Goal: Task Accomplishment & Management: Complete application form

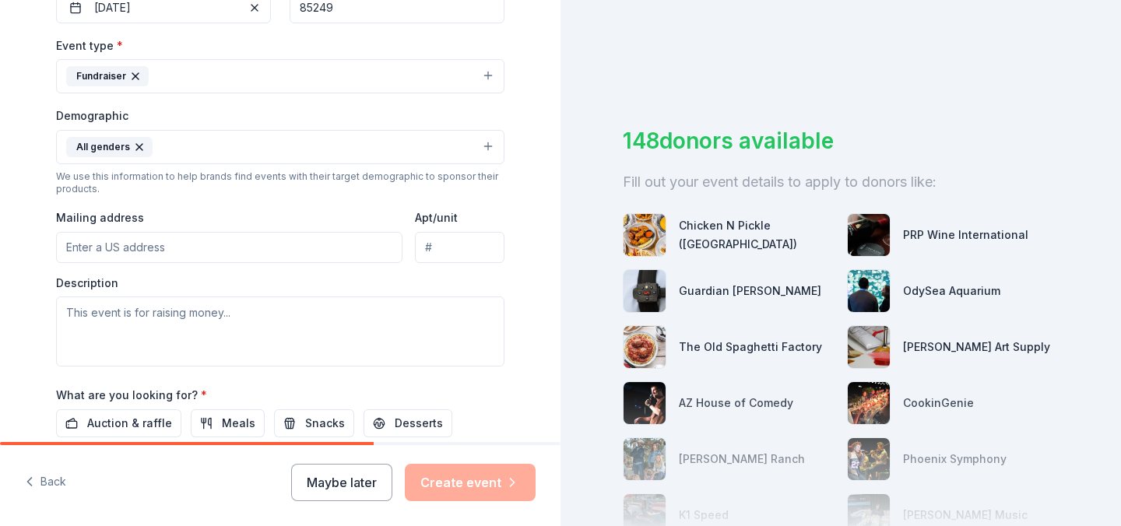
scroll to position [410, 0]
click at [74, 243] on input "Mailing address" at bounding box center [229, 246] width 347 height 31
click at [39, 388] on div "Tell us about your event. We'll find in-kind donations you can apply for. Event…" at bounding box center [280, 110] width 498 height 1040
click at [116, 423] on span "Auction & raffle" at bounding box center [129, 423] width 85 height 19
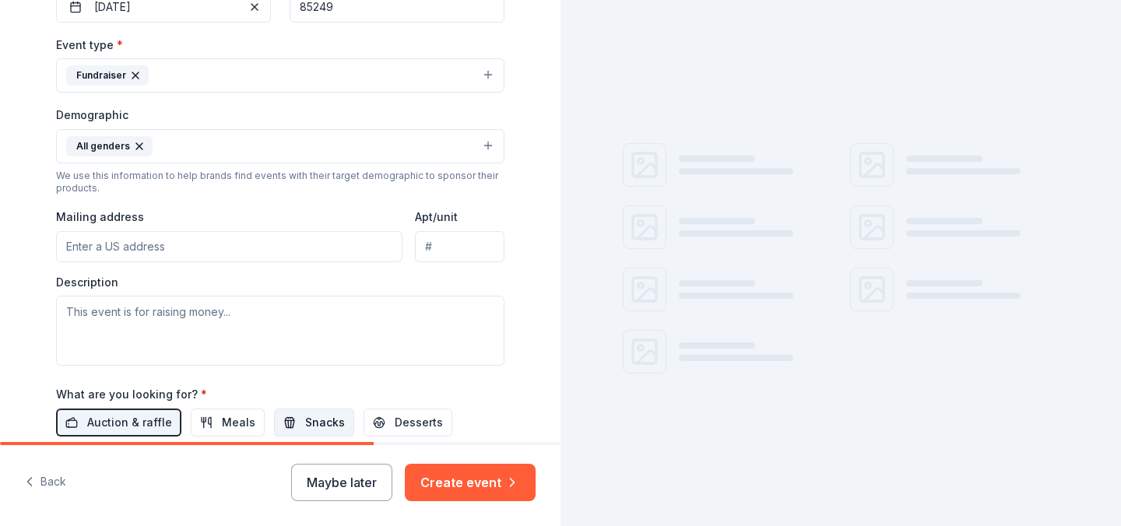
click at [311, 414] on span "Snacks" at bounding box center [325, 423] width 40 height 19
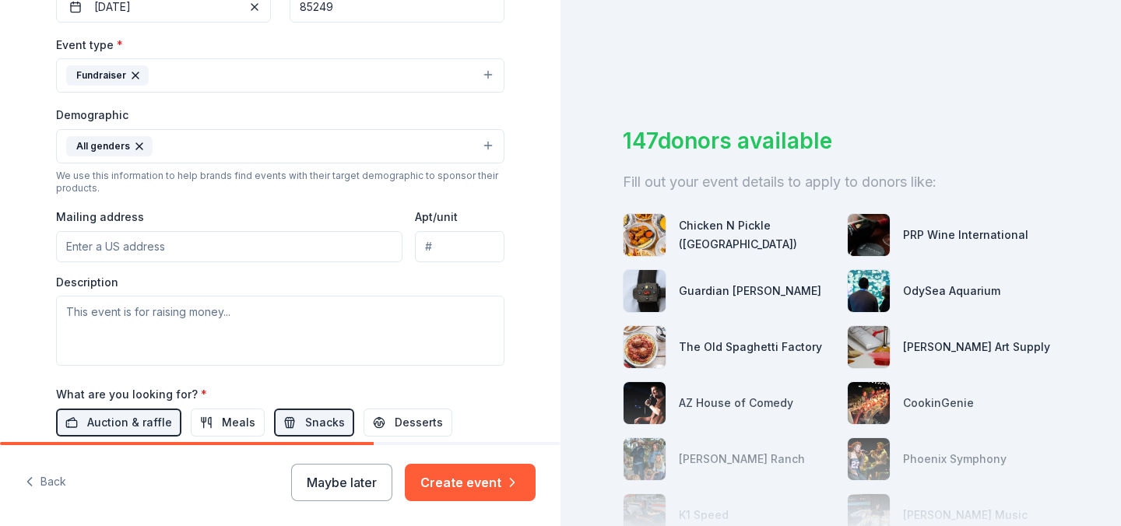
click at [69, 246] on input "Mailing address" at bounding box center [229, 246] width 347 height 31
type input "1550 East Chandler Heights Road, Chandler, AZ, 85249"
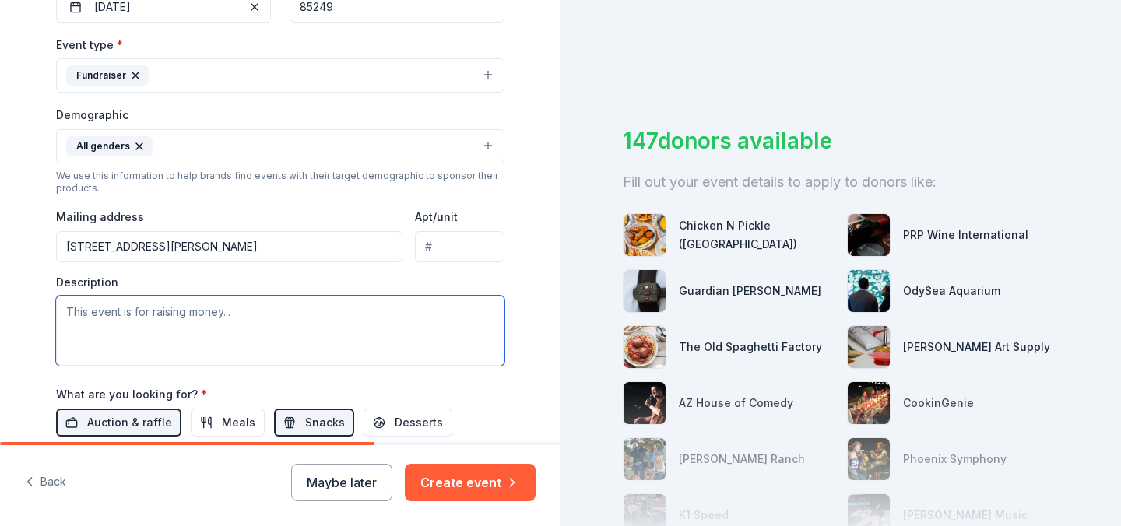
click at [107, 313] on textarea at bounding box center [280, 331] width 449 height 70
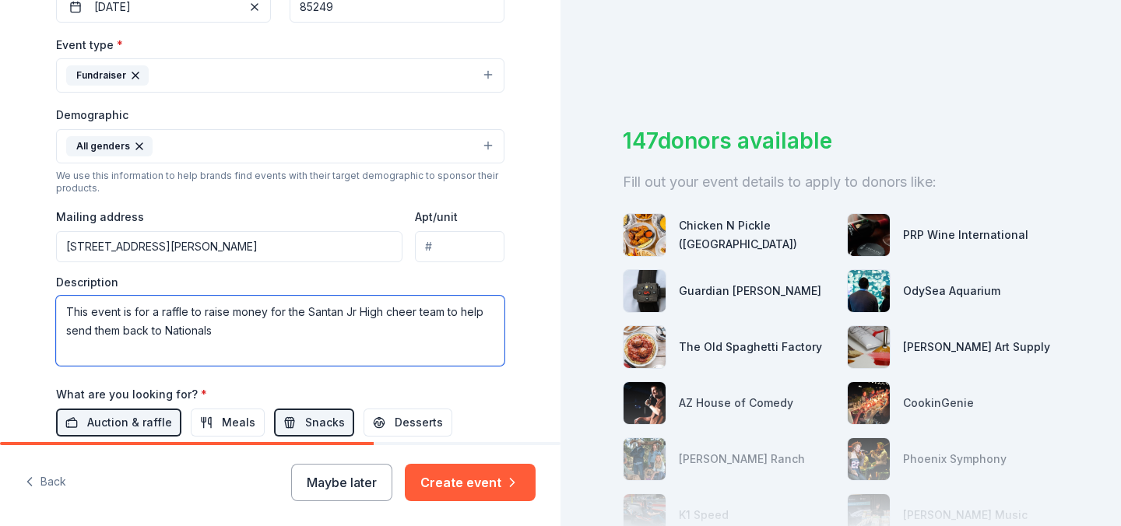
click at [304, 311] on textarea "This event is for a raffle to raise money for the Santan Jr High cheer team to …" at bounding box center [280, 331] width 449 height 70
click at [386, 313] on textarea "This event is for a raffle to raise money for the Santan Jr High cheer team to …" at bounding box center [280, 331] width 449 height 70
click at [379, 333] on textarea "This event is for a raffle to raise money for the Santan Jr High defending stat…" at bounding box center [280, 331] width 449 height 70
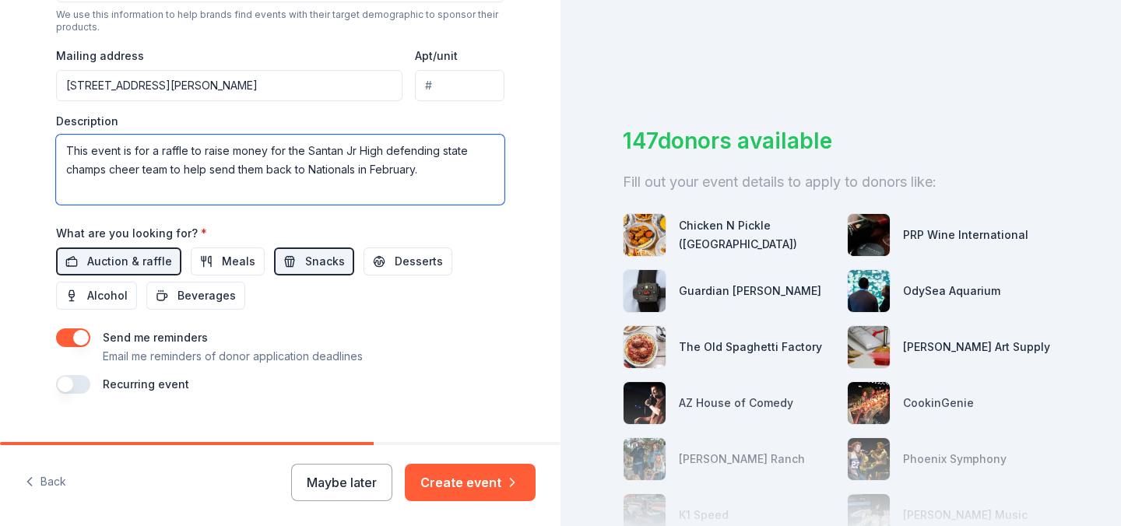
scroll to position [578, 0]
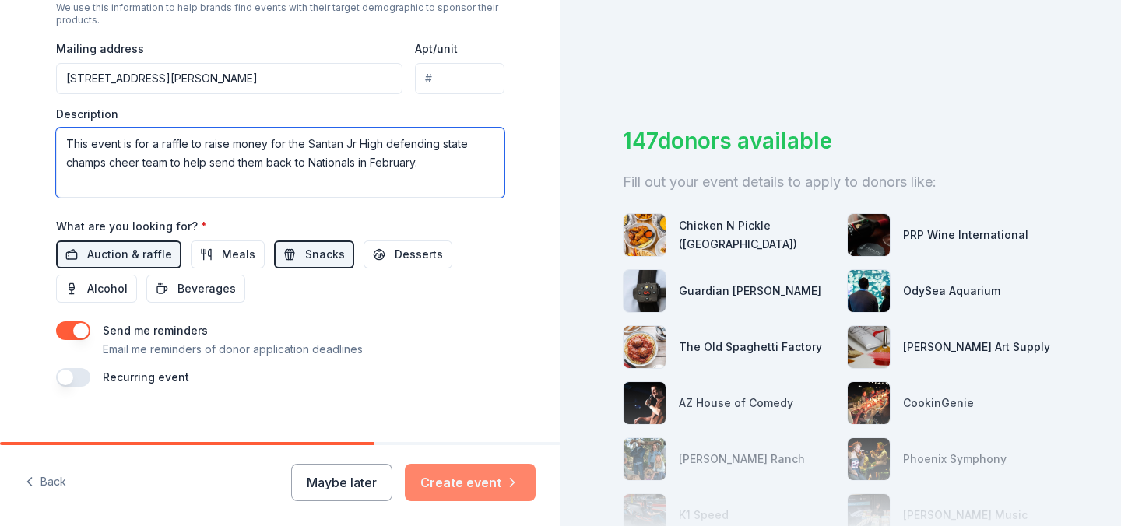
type textarea "This event is for a raffle to raise money for the Santan Jr High defending stat…"
click at [466, 480] on button "Create event" at bounding box center [470, 482] width 131 height 37
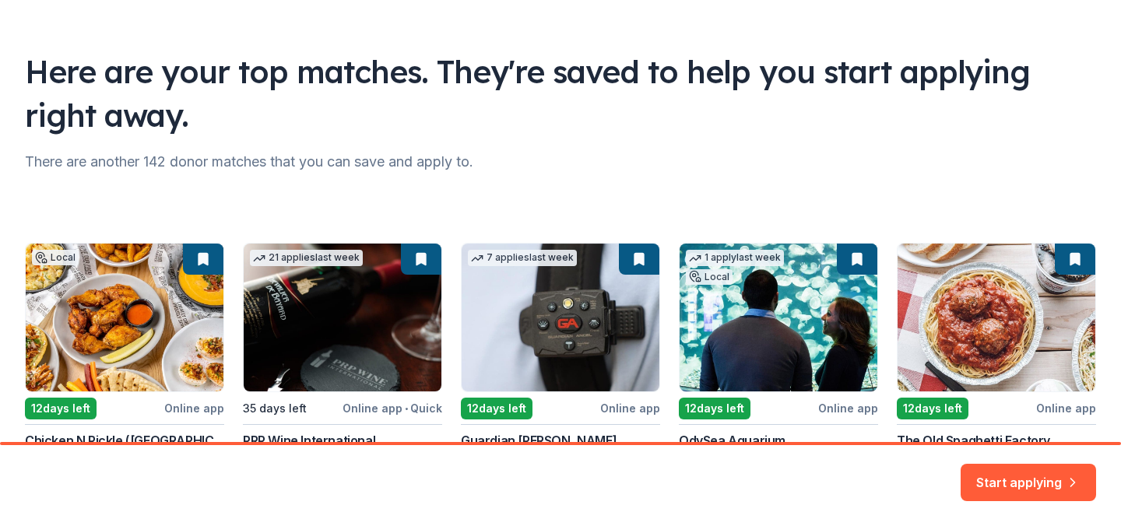
scroll to position [213, 0]
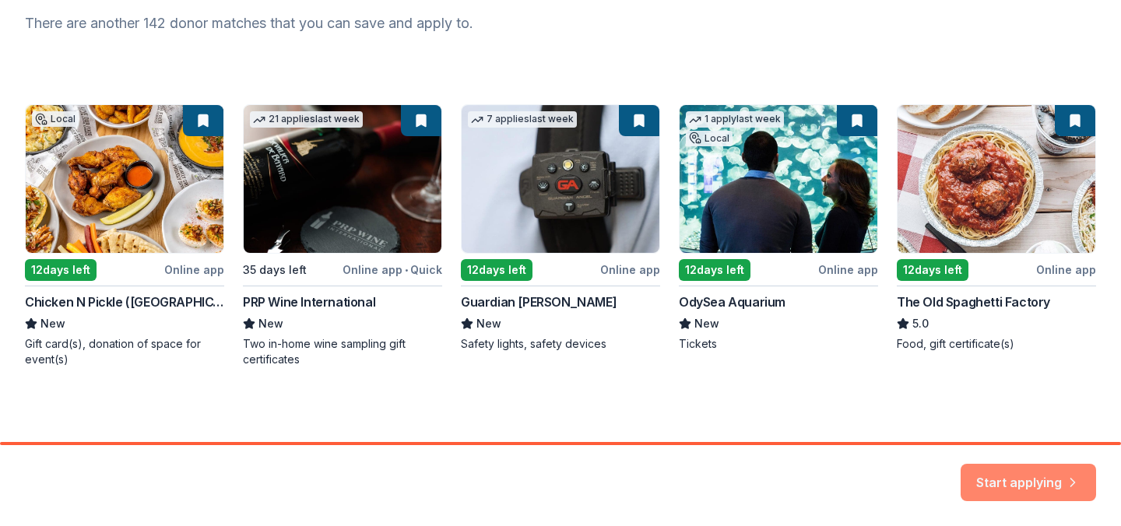
click at [997, 480] on button "Start applying" at bounding box center [1028, 473] width 135 height 37
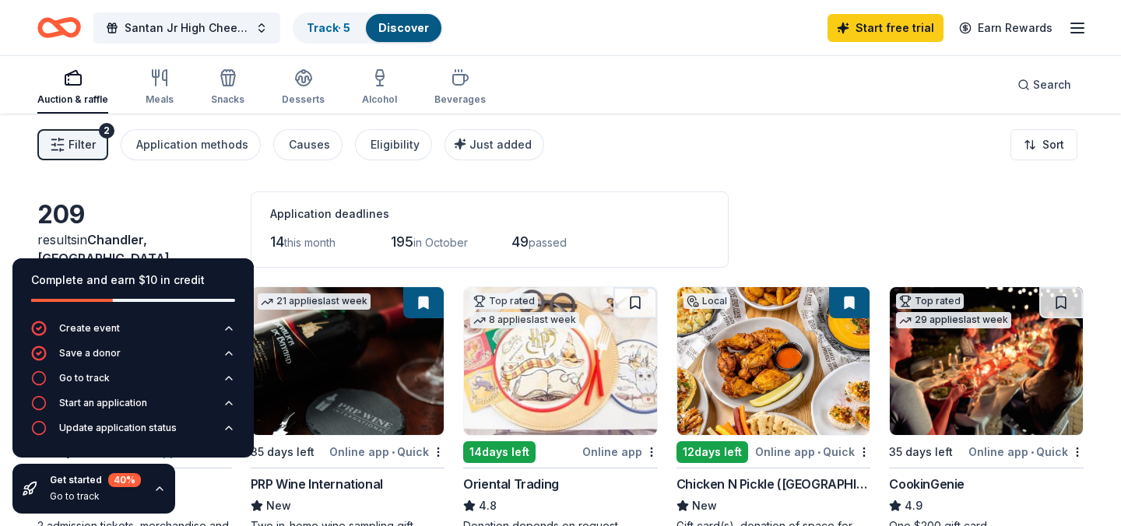
click at [849, 160] on div "Filter 2 Application methods Causes Eligibility Just added Sort" at bounding box center [560, 145] width 1121 height 62
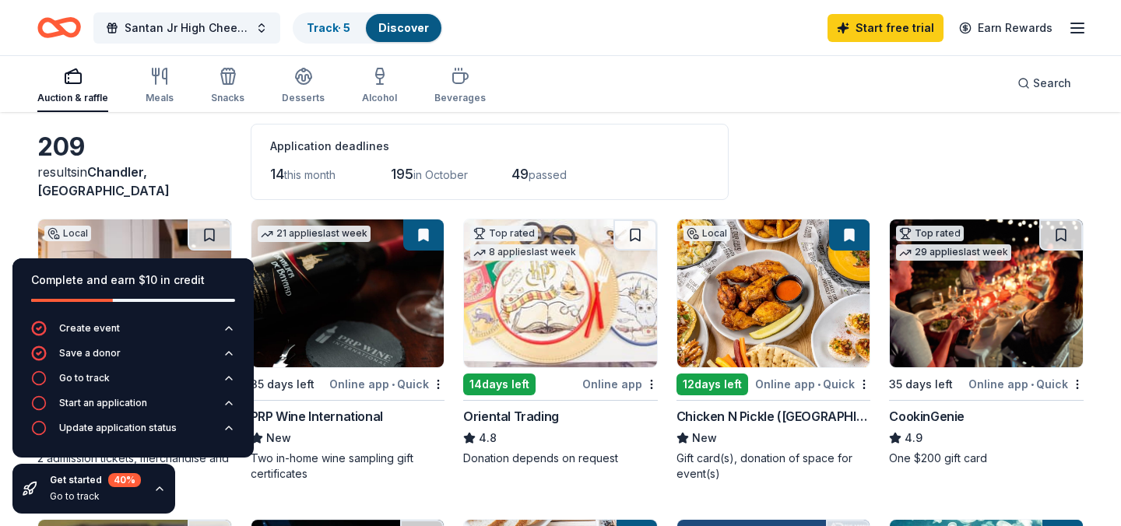
scroll to position [65, 0]
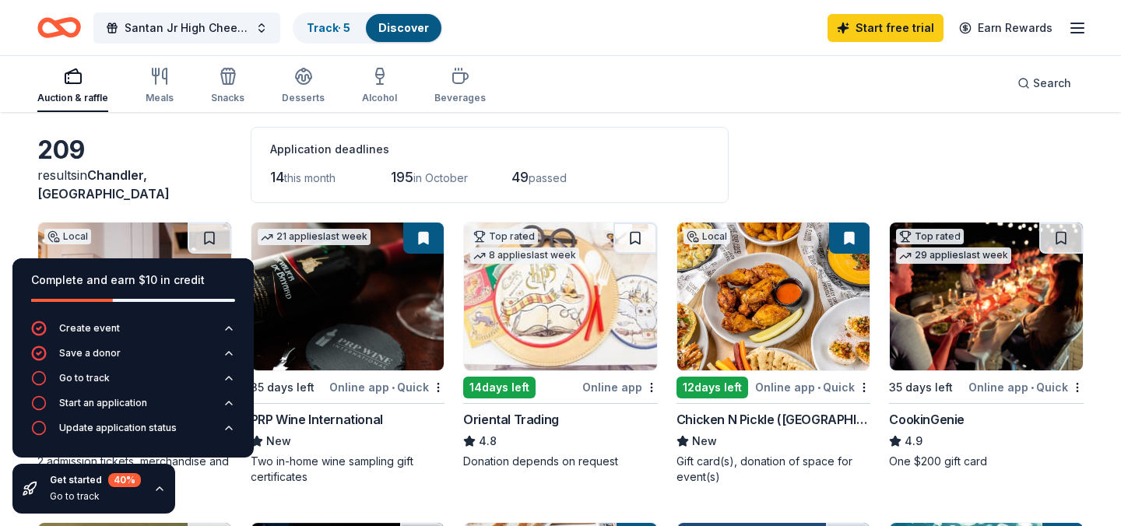
click at [1009, 387] on div "Online app • Quick" at bounding box center [1026, 387] width 115 height 19
click at [615, 389] on div "Online app" at bounding box center [620, 387] width 76 height 19
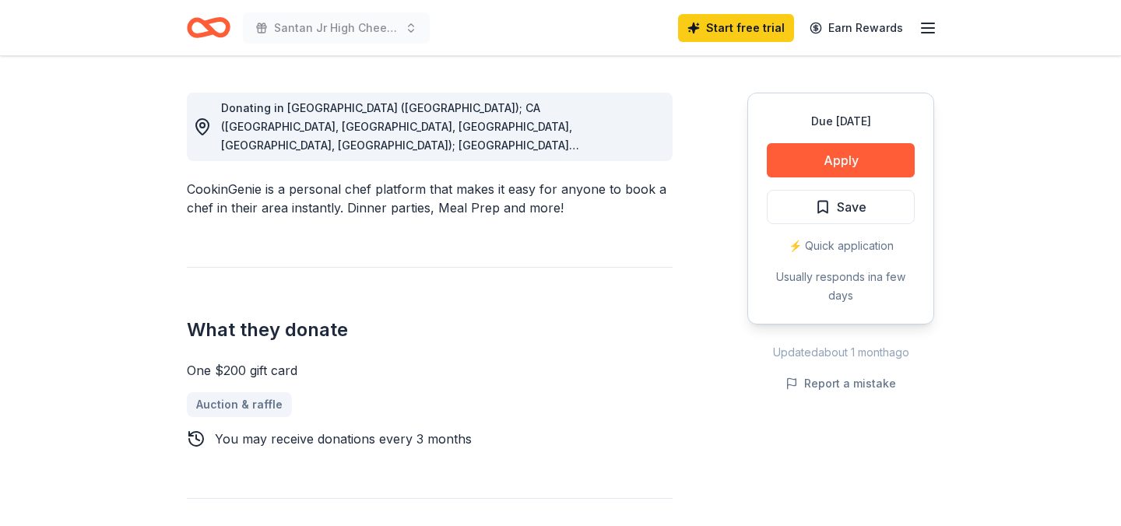
scroll to position [435, 0]
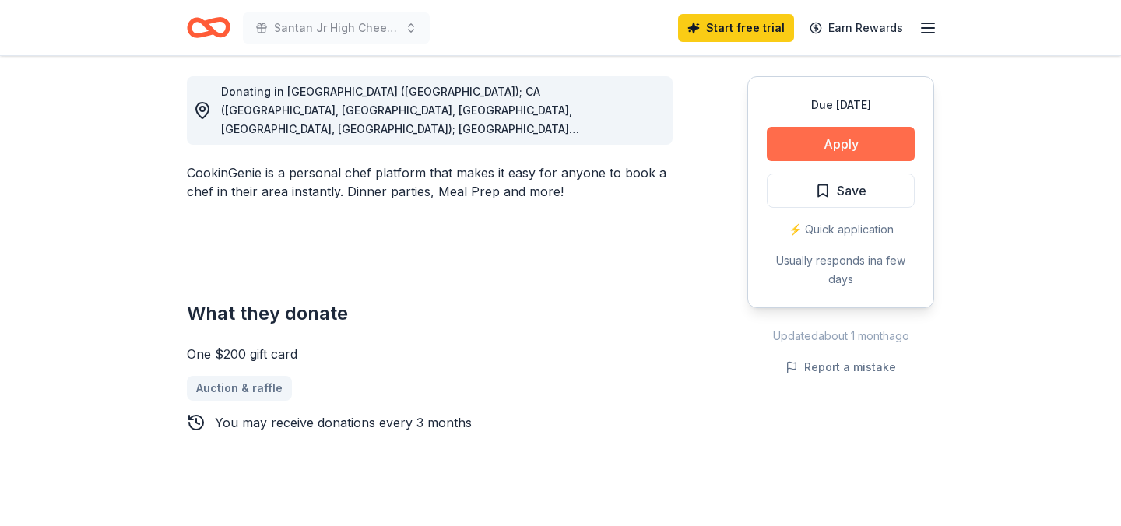
click at [834, 151] on button "Apply" at bounding box center [841, 144] width 148 height 34
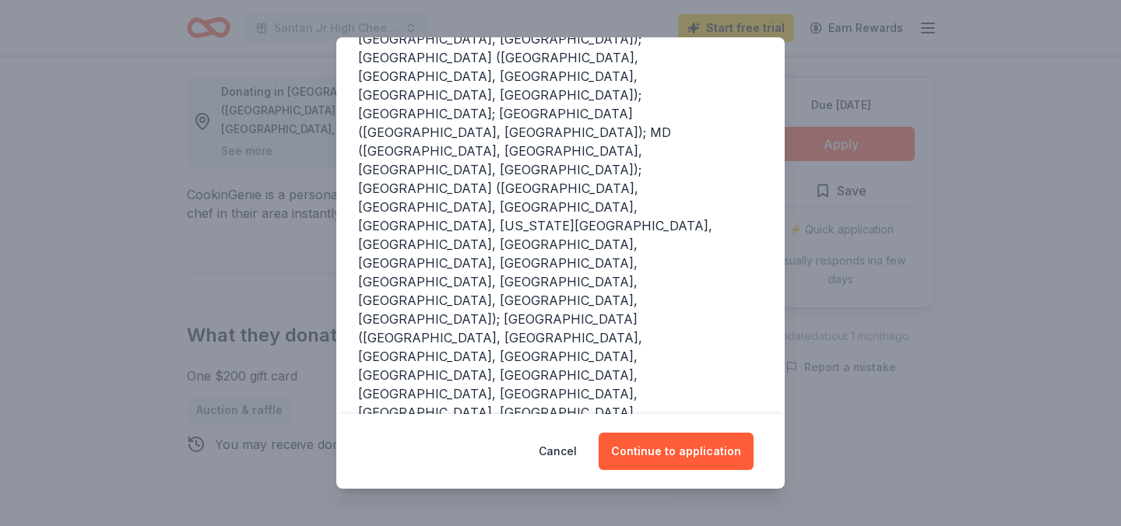
scroll to position [320, 0]
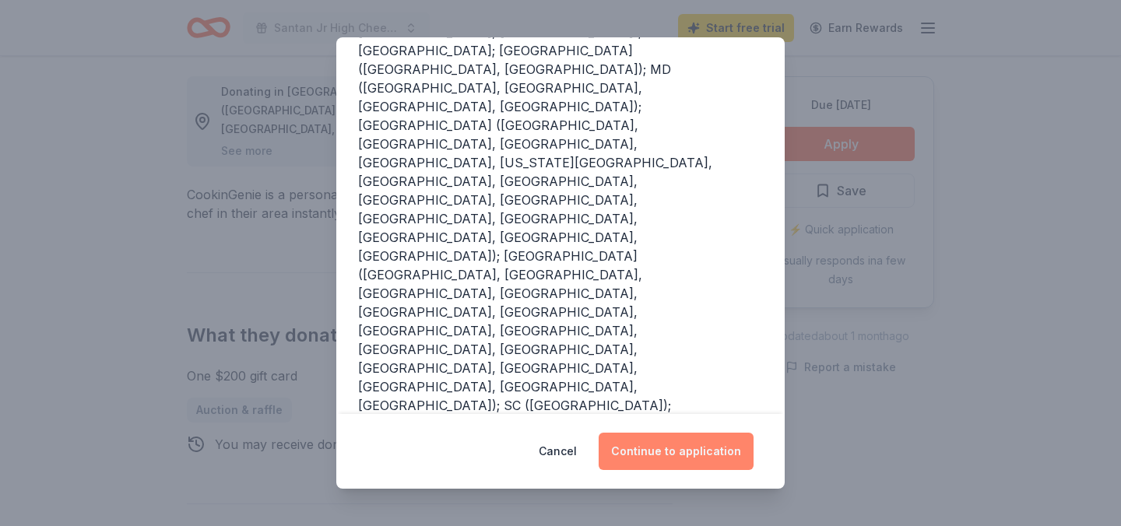
click at [693, 463] on button "Continue to application" at bounding box center [676, 451] width 155 height 37
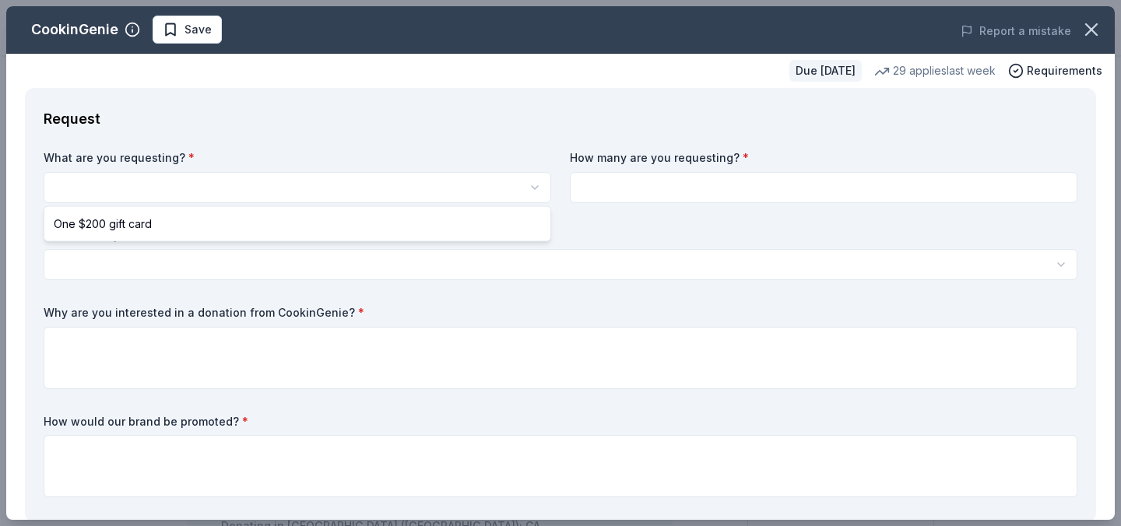
select select "One $200 gift card"
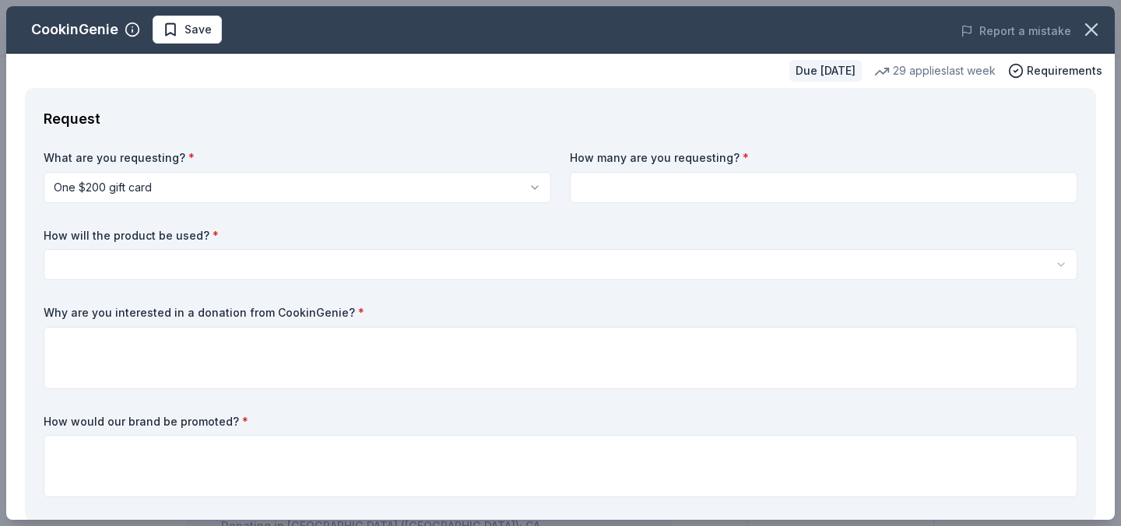
click at [650, 182] on input at bounding box center [824, 187] width 508 height 31
type input "1"
click at [350, 255] on html "Santan Jr High Cheer Fundraising Raffle Save Apply Due [DATE] Share CookinGenie…" at bounding box center [560, 263] width 1121 height 526
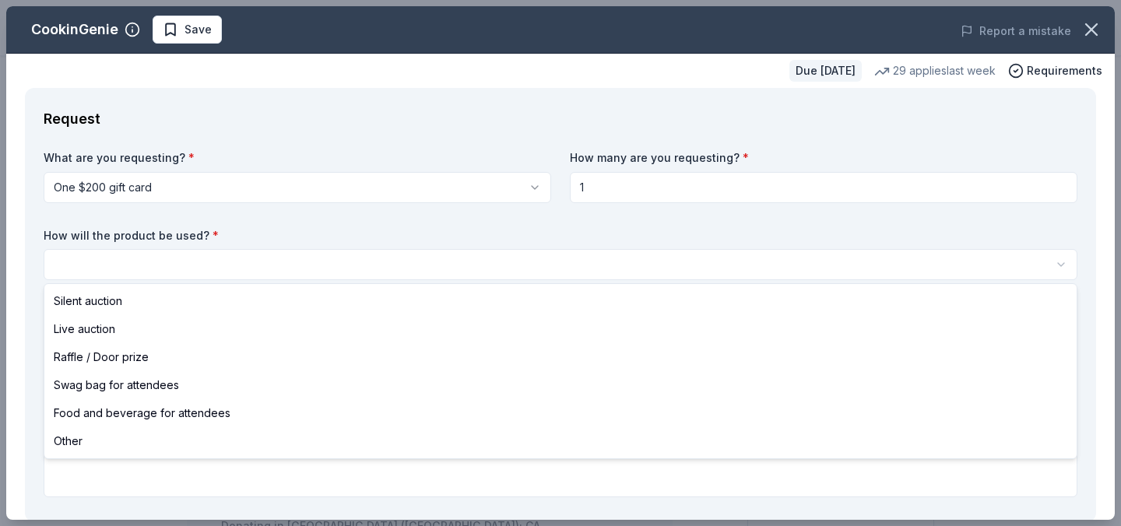
select select "raffleDoorPrize"
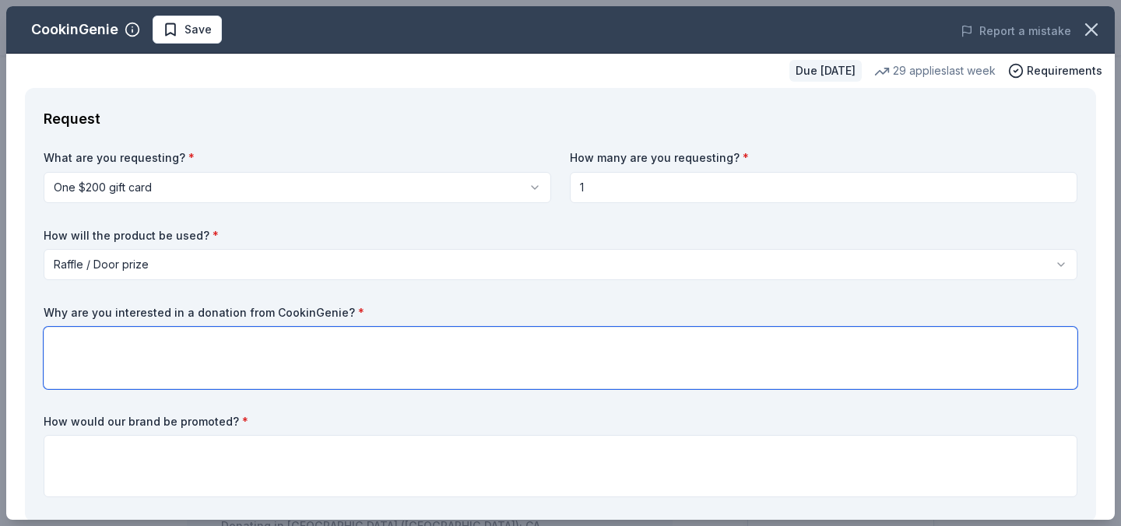
click at [119, 356] on textarea at bounding box center [561, 358] width 1034 height 62
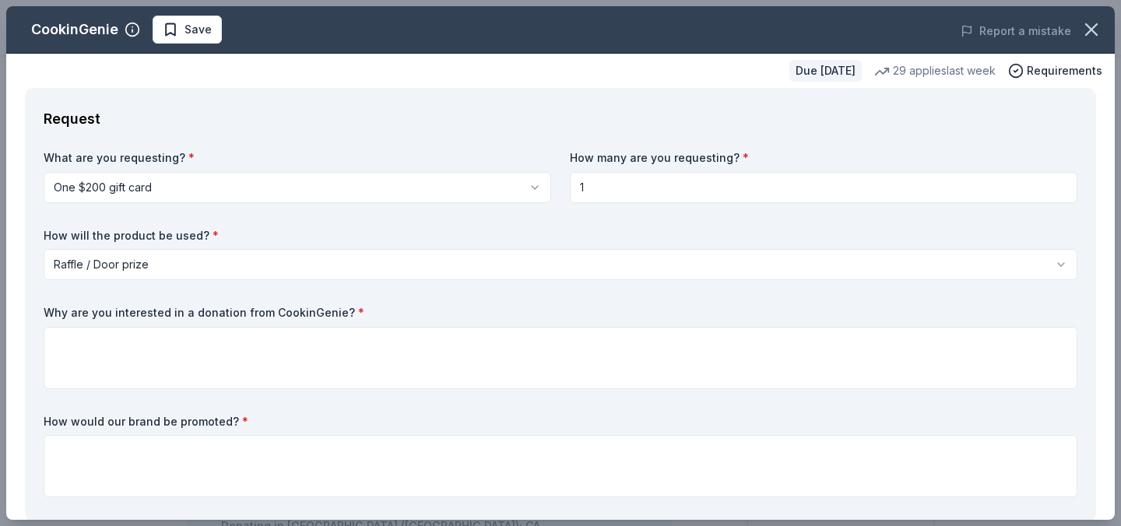
click at [597, 187] on input "1" at bounding box center [824, 187] width 508 height 31
type input "2"
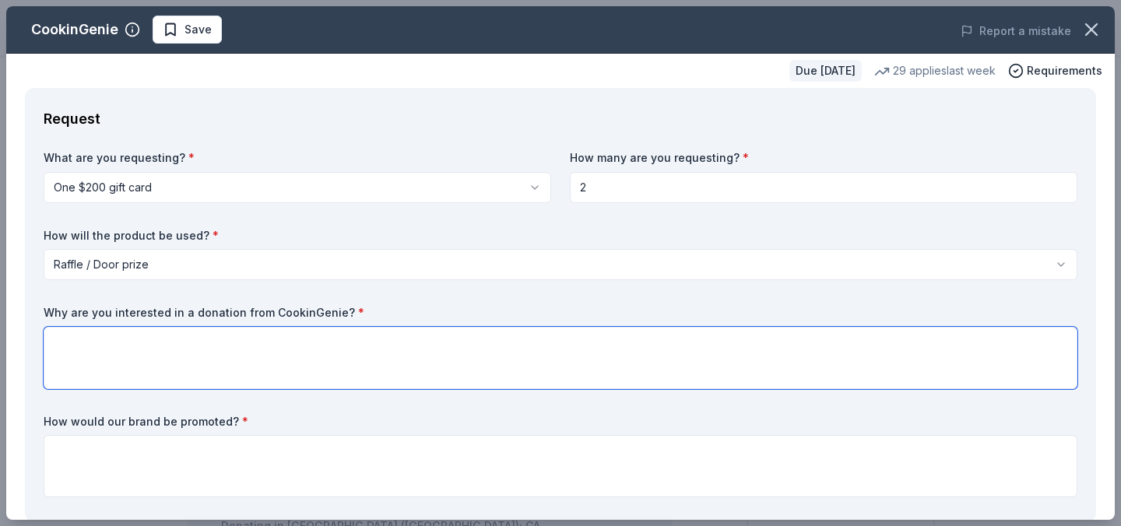
click at [315, 340] on textarea at bounding box center [561, 358] width 1034 height 62
type textarea "G"
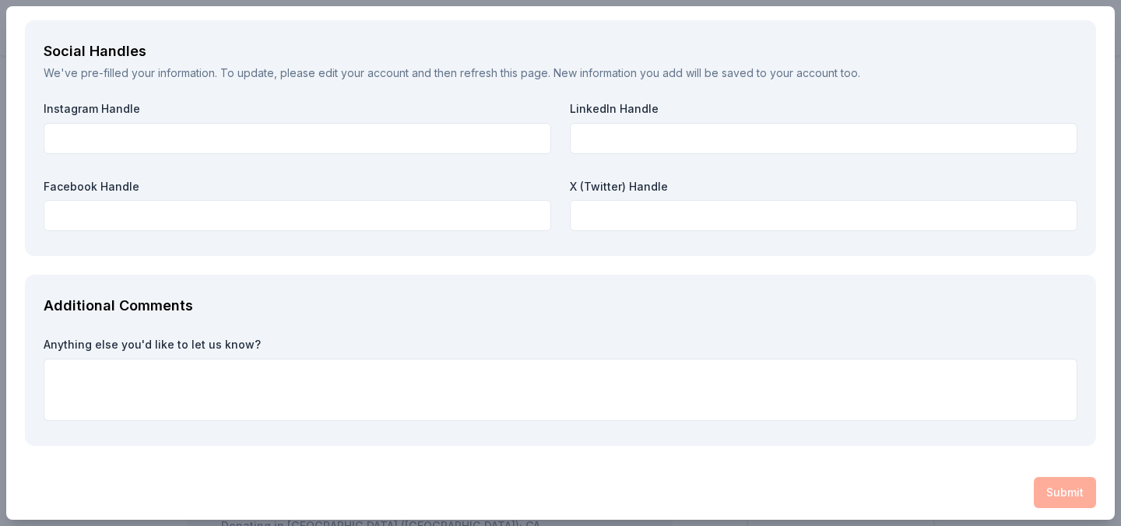
scroll to position [1784, 0]
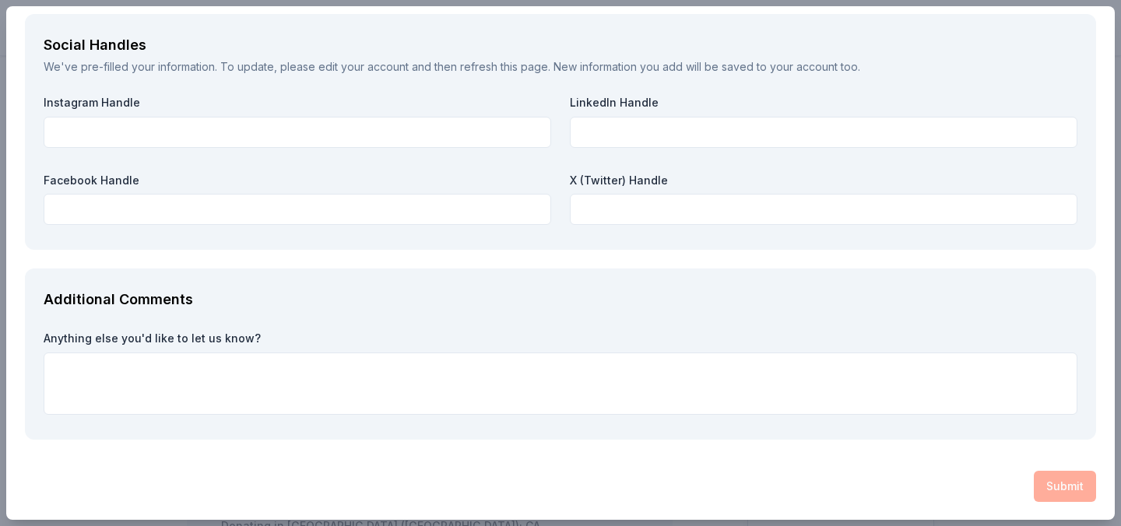
type textarea "This would be a great raffle item for our Jr High cheer team raffle fundraiser."
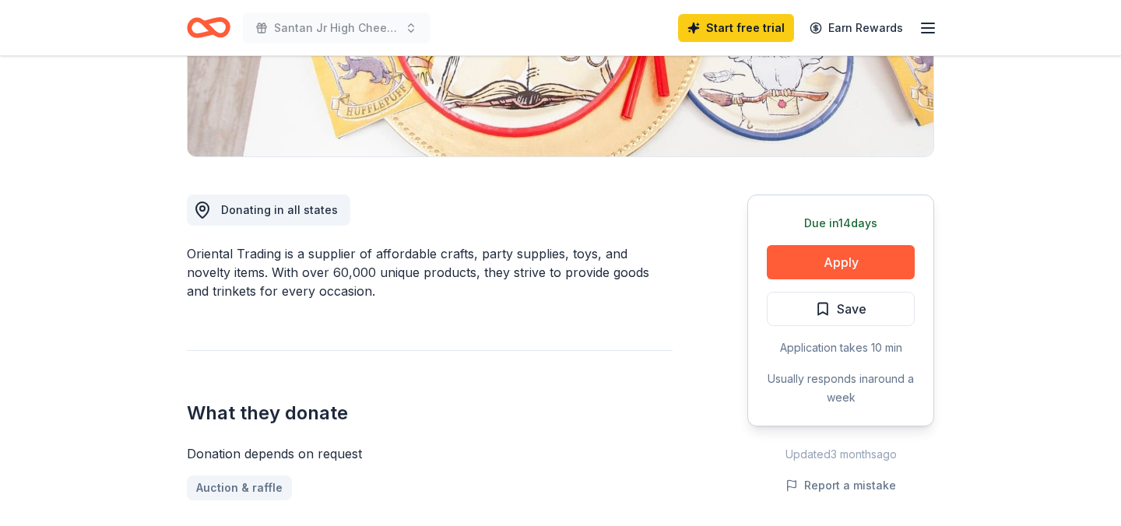
scroll to position [353, 0]
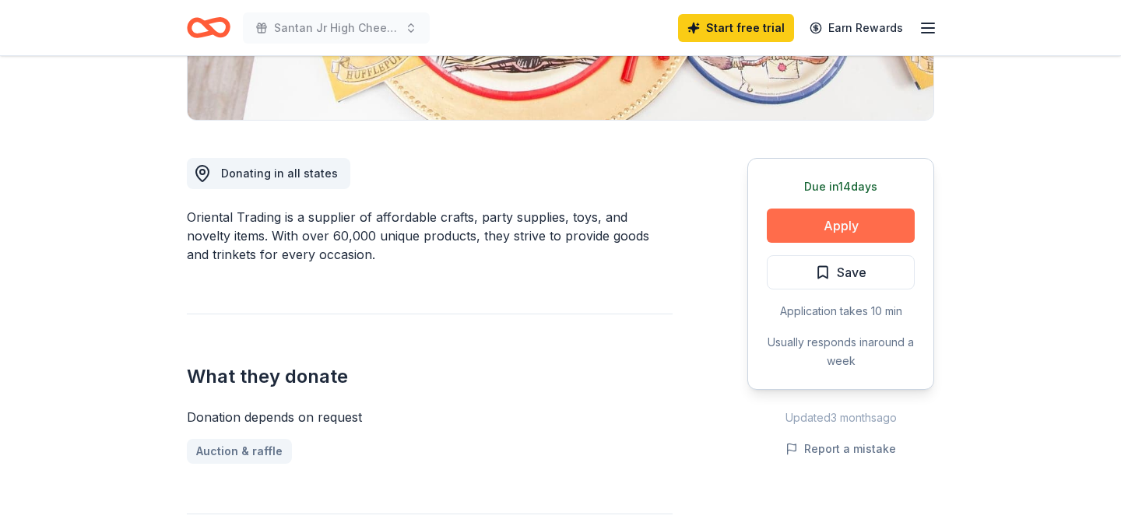
click at [833, 223] on button "Apply" at bounding box center [841, 226] width 148 height 34
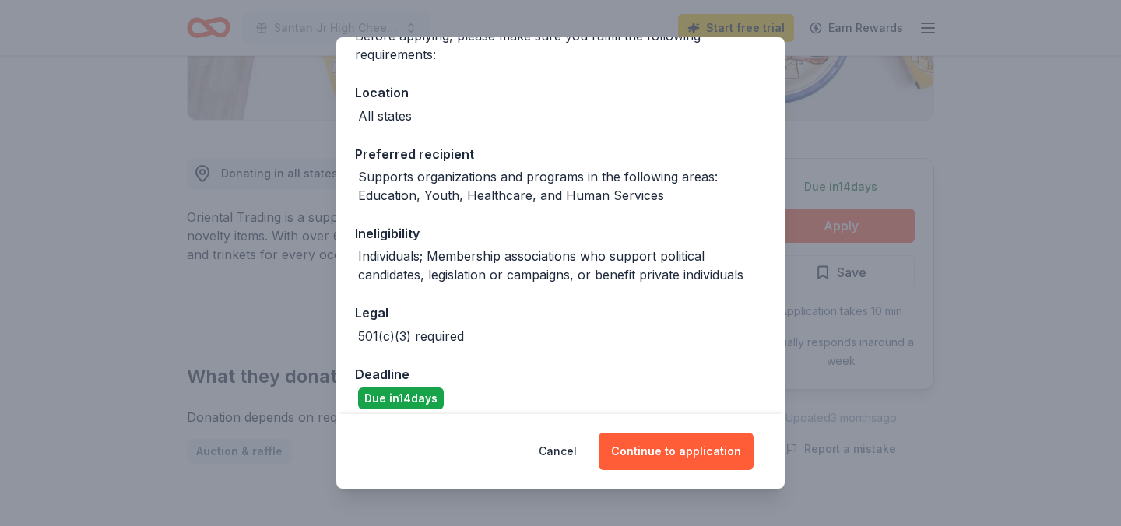
scroll to position [157, 0]
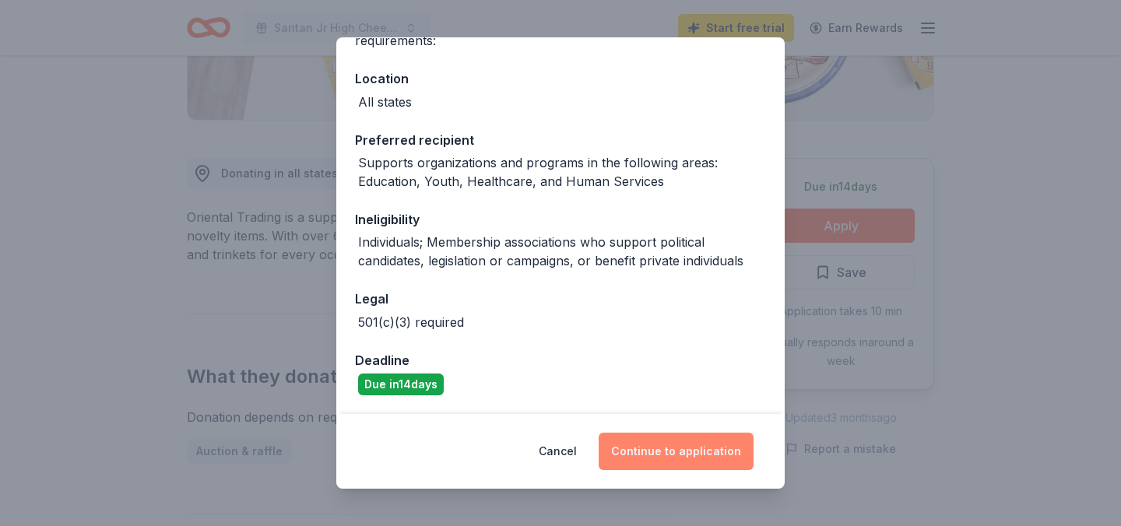
click at [674, 440] on button "Continue to application" at bounding box center [676, 451] width 155 height 37
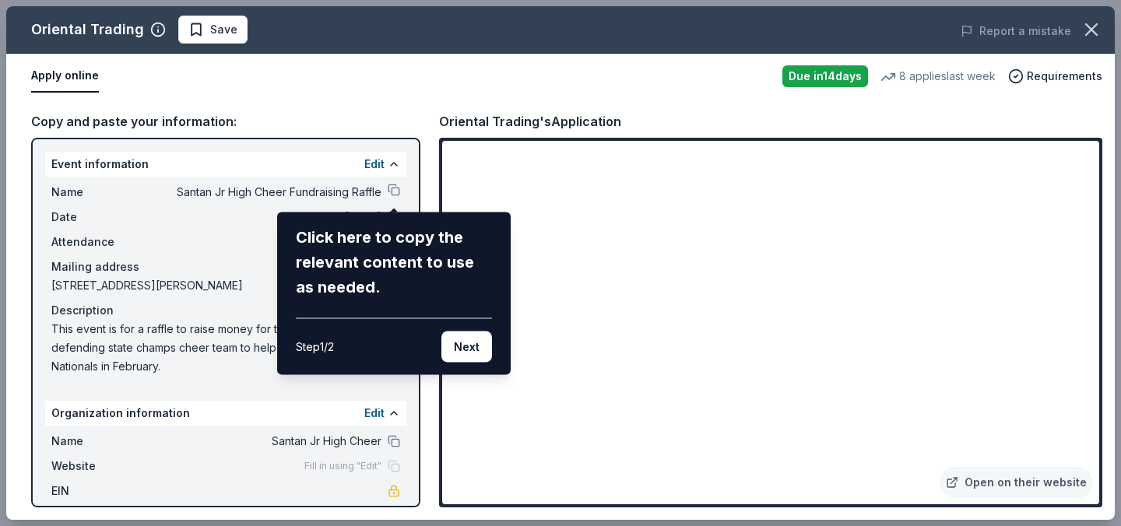
click at [1084, 152] on div "Oriental Trading Save Report a mistake Apply online Due in 14 days 8 applies la…" at bounding box center [560, 263] width 1109 height 514
click at [1081, 153] on div "Oriental Trading Save Report a mistake Apply online Due in 14 days 8 applies la…" at bounding box center [560, 263] width 1109 height 514
click at [477, 362] on div "Click here to copy the relevant content to use as needed. Step 1 / 2 Next" at bounding box center [394, 294] width 234 height 163
click at [470, 338] on button "Next" at bounding box center [467, 347] width 51 height 31
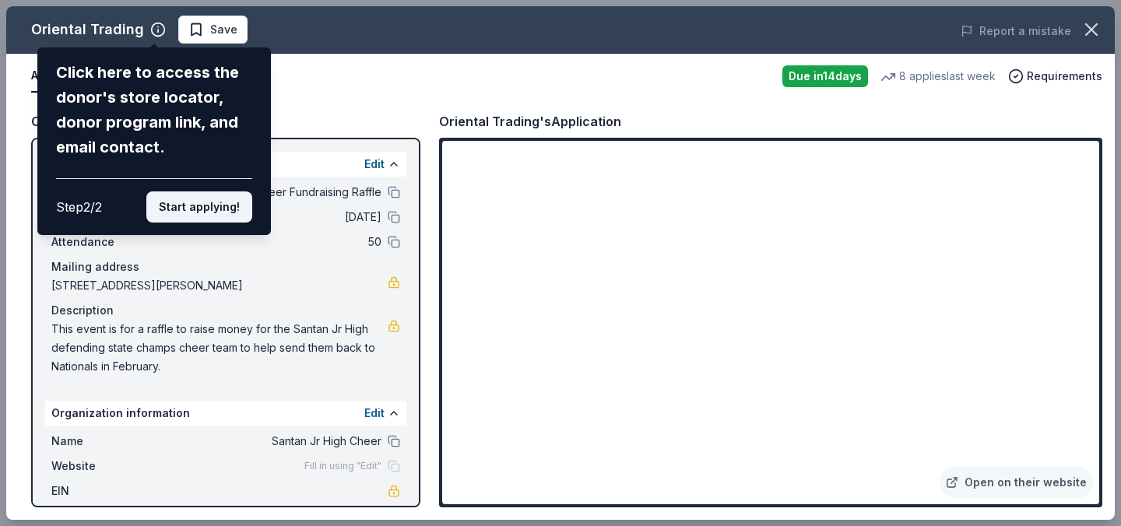
click at [210, 213] on button "Start applying!" at bounding box center [199, 207] width 106 height 31
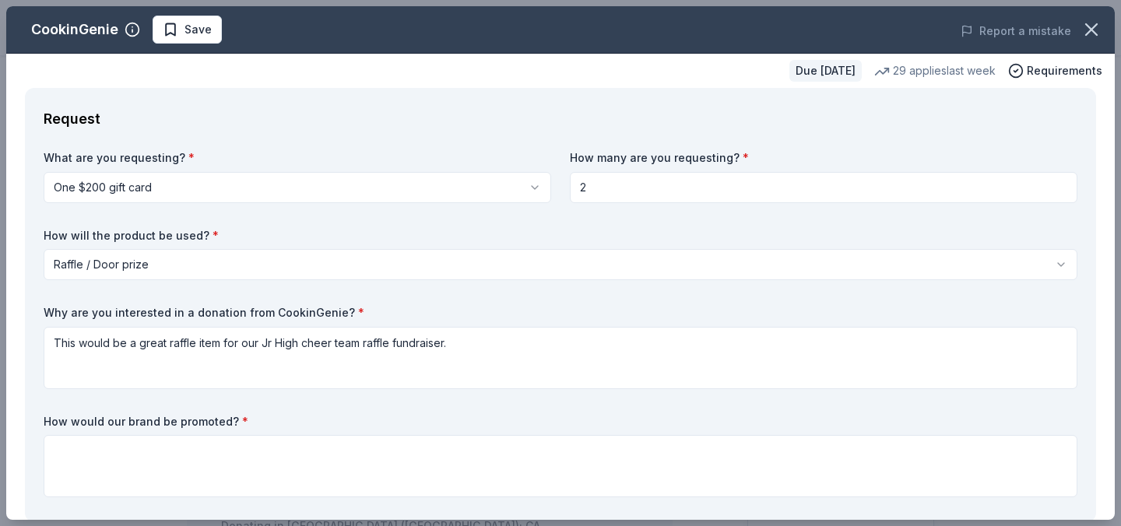
select select "raffleDoorPrize"
